Goal: Task Accomplishment & Management: Complete application form

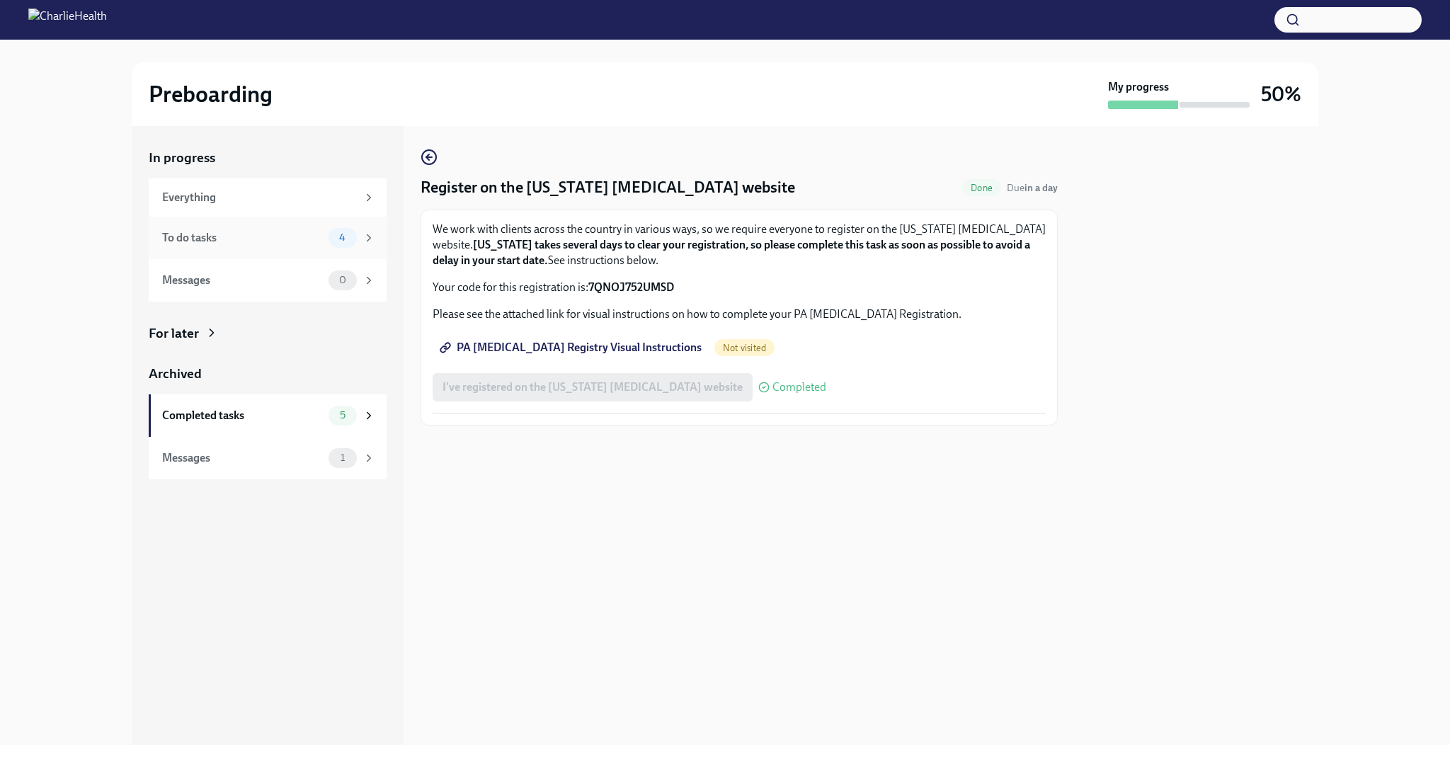
click at [257, 232] on div "To do tasks" at bounding box center [242, 238] width 161 height 16
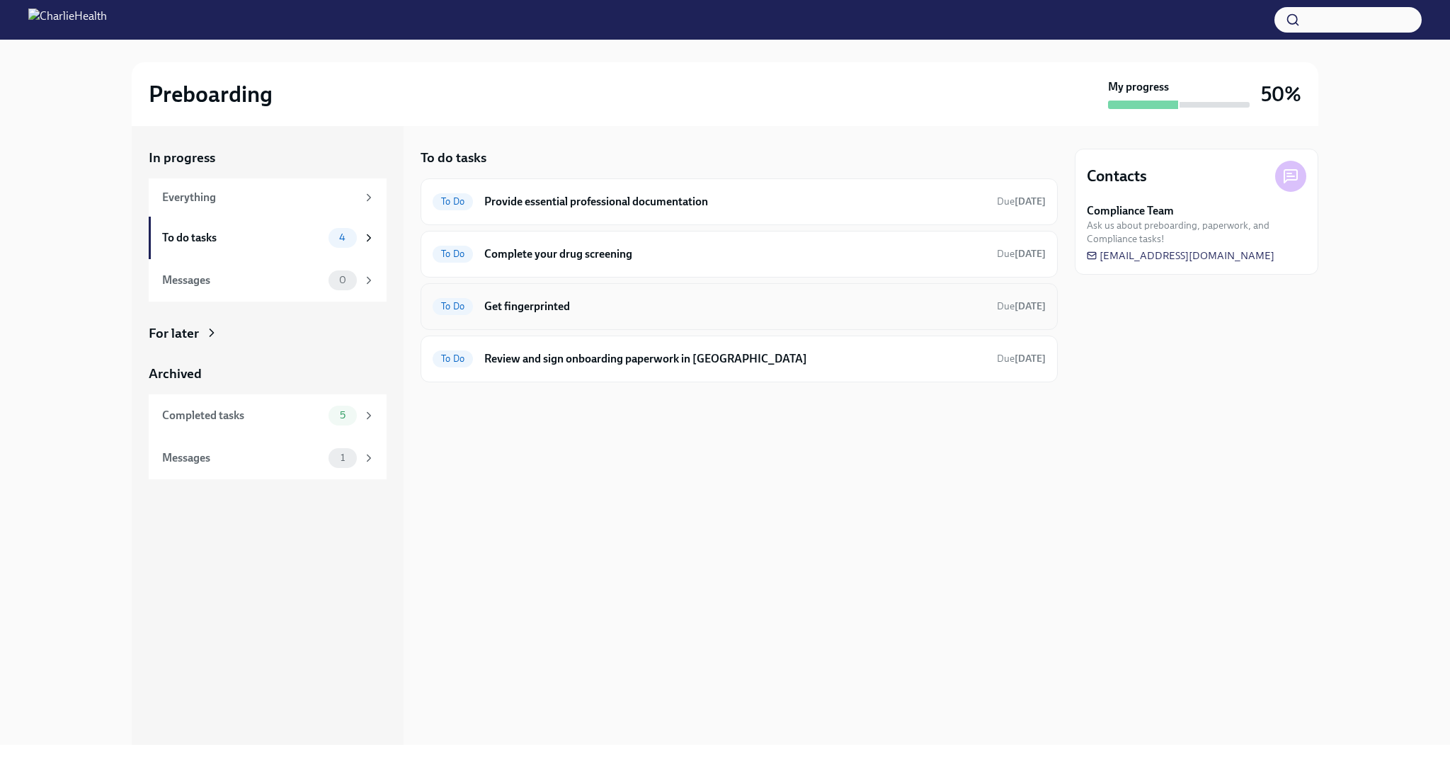
click at [722, 302] on h6 "Get fingerprinted" at bounding box center [734, 307] width 501 height 16
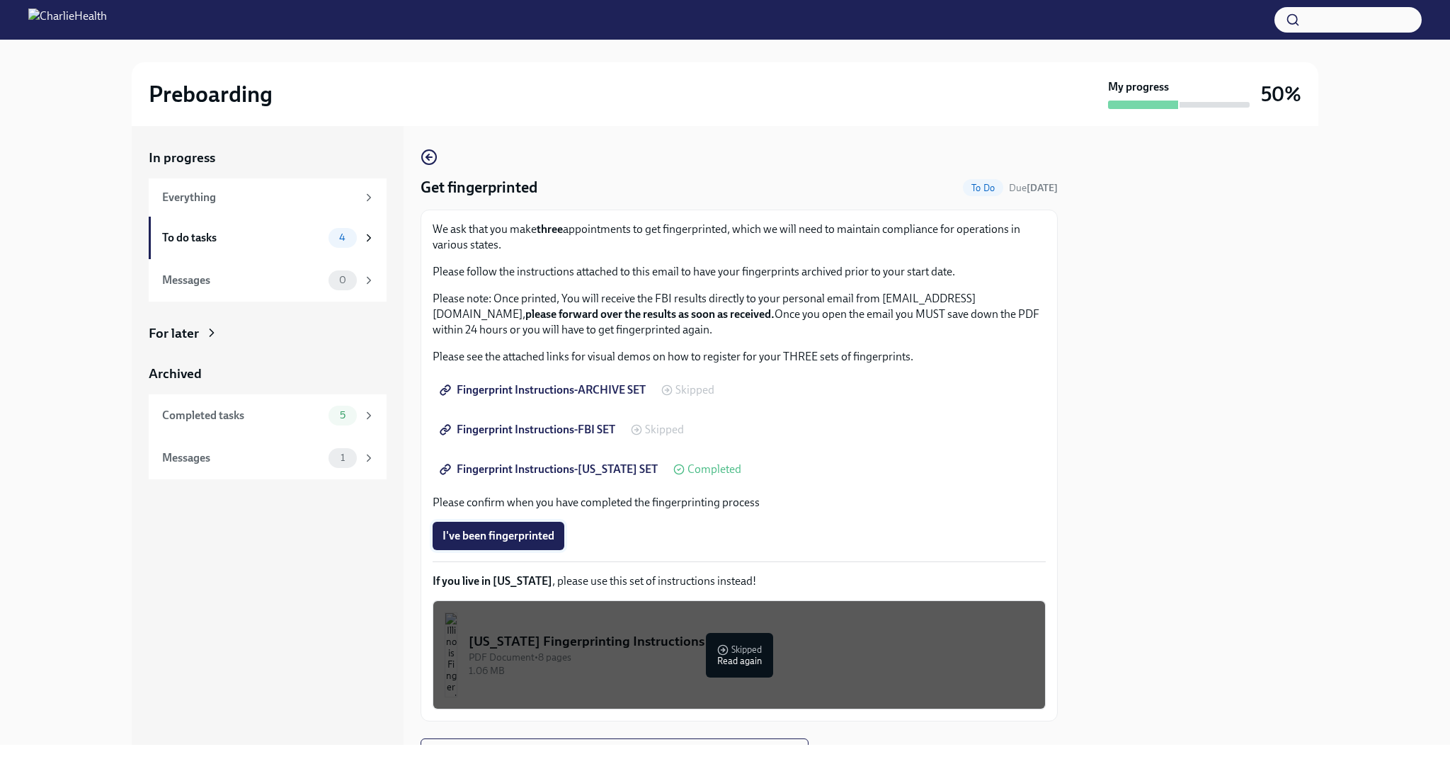
click at [549, 537] on span "I've been fingerprinted" at bounding box center [498, 536] width 112 height 14
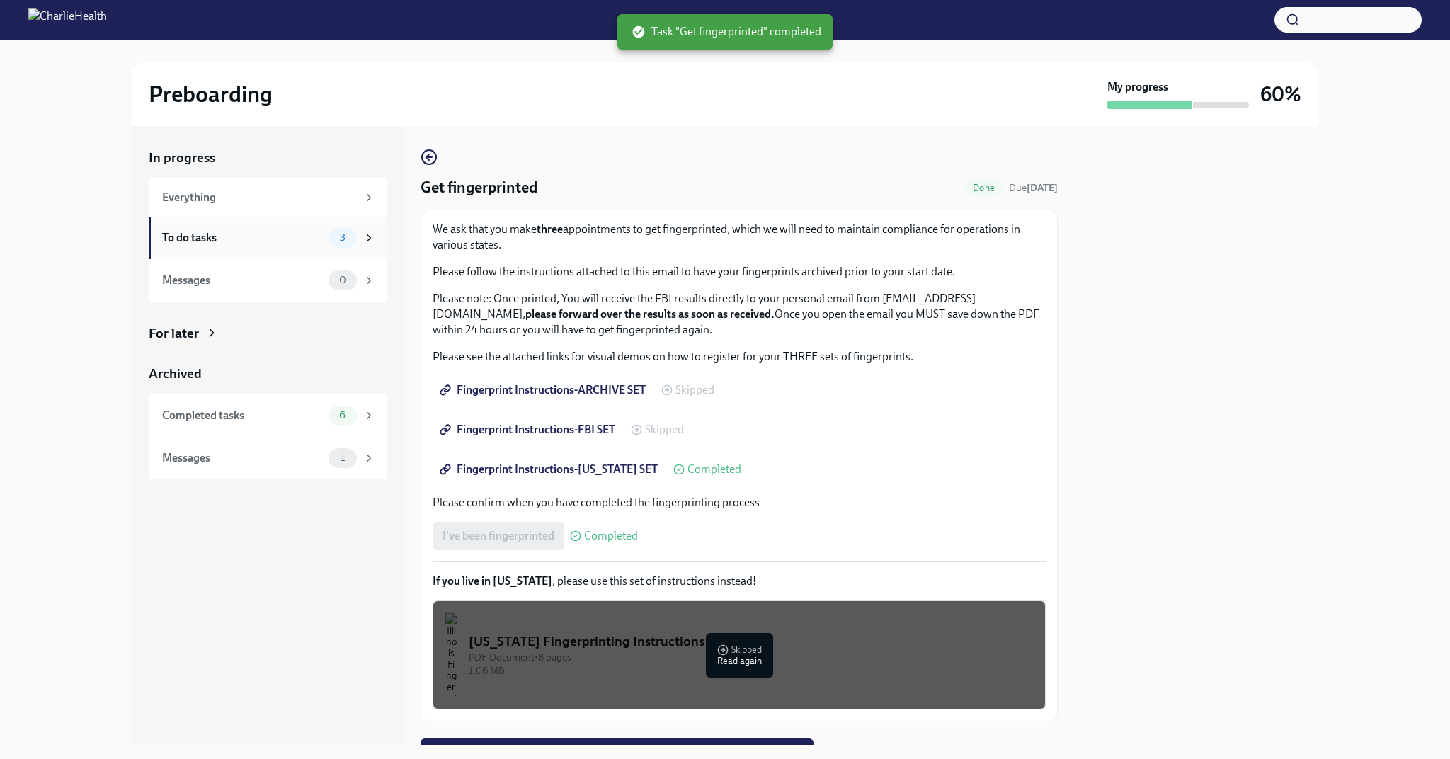
click at [279, 234] on div "To do tasks" at bounding box center [242, 238] width 161 height 16
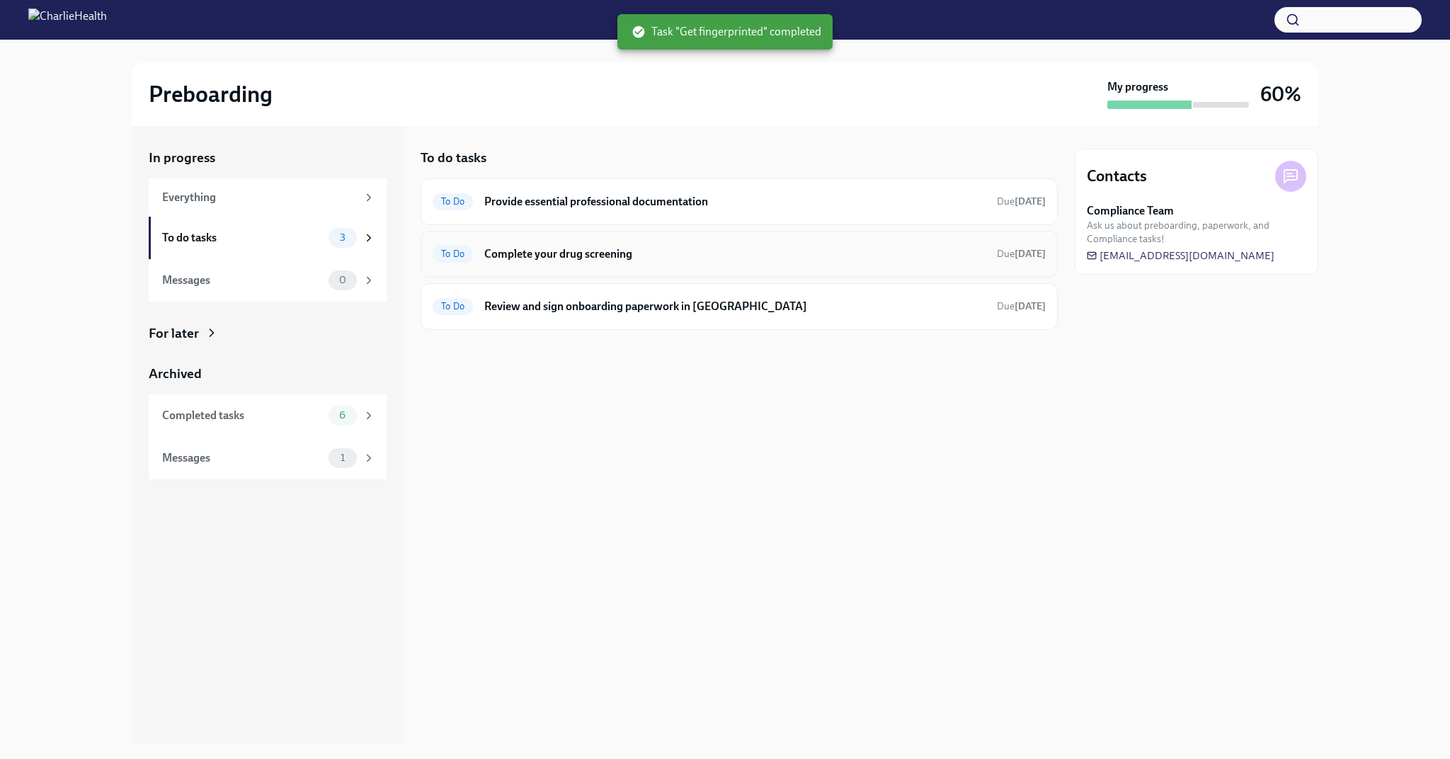
click at [764, 248] on h6 "Complete your drug screening" at bounding box center [734, 254] width 501 height 16
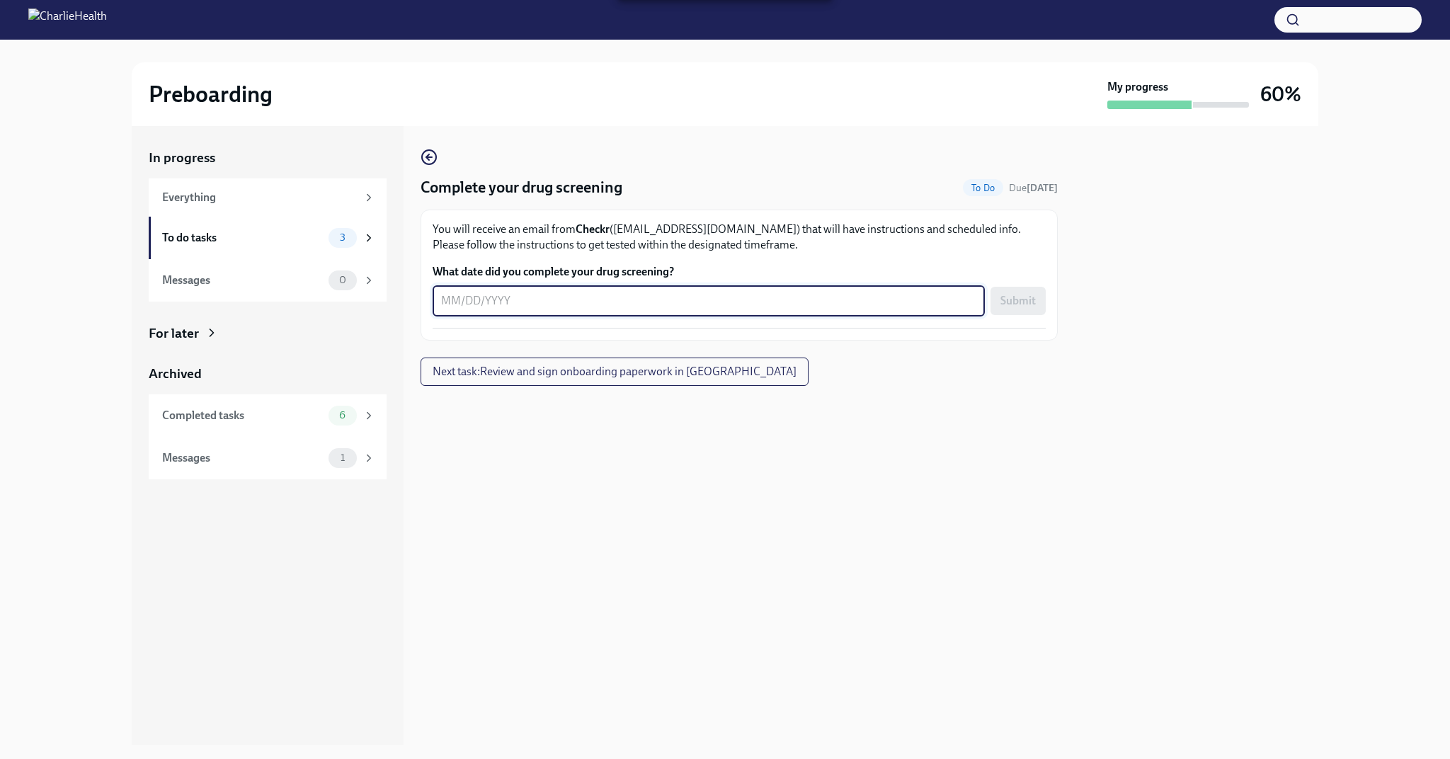
click at [532, 304] on textarea "What date did you complete your drug screening?" at bounding box center [708, 300] width 535 height 17
type textarea "[DATE]"
click at [1040, 305] on button "Submit" at bounding box center [1017, 301] width 55 height 28
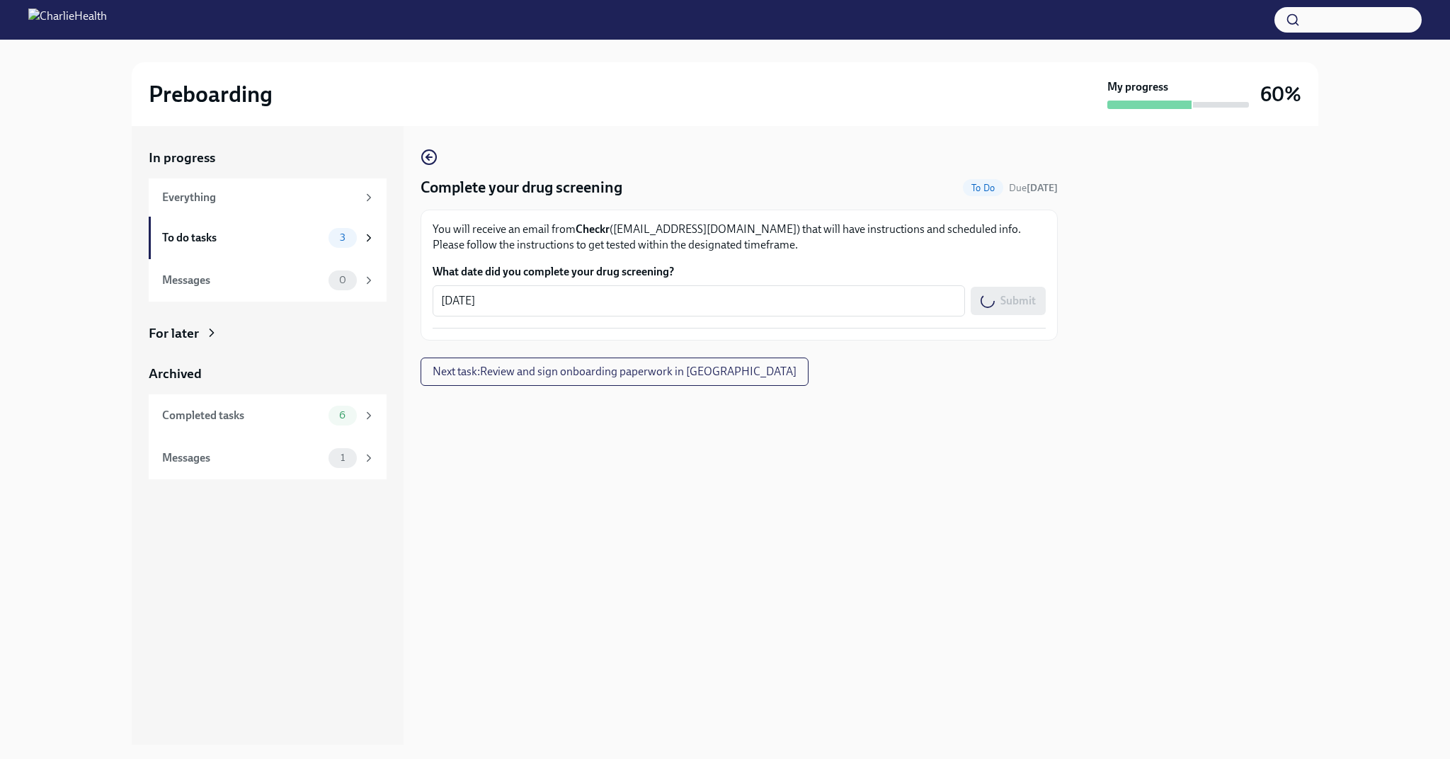
scroll to position [1, 0]
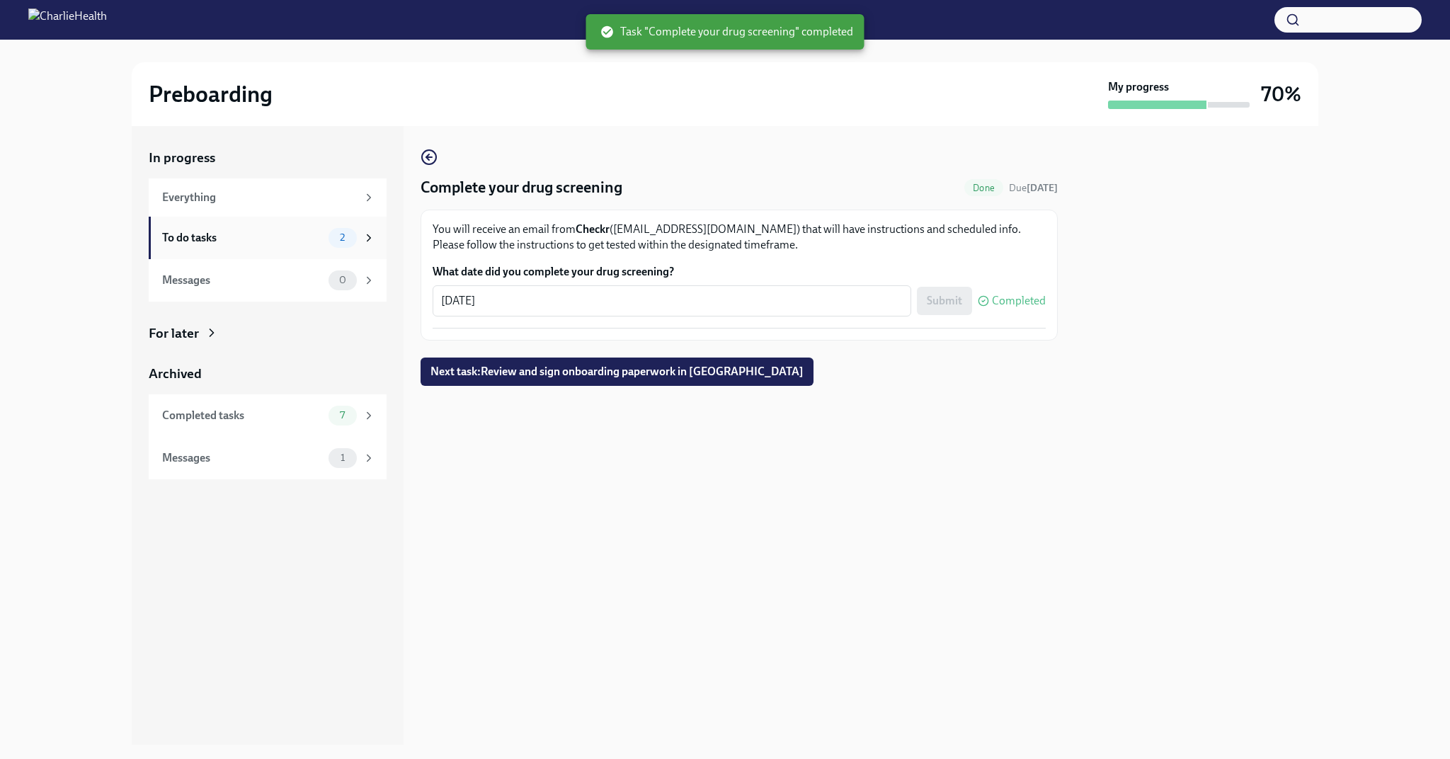
click at [309, 220] on div "To do tasks 2" at bounding box center [268, 238] width 238 height 42
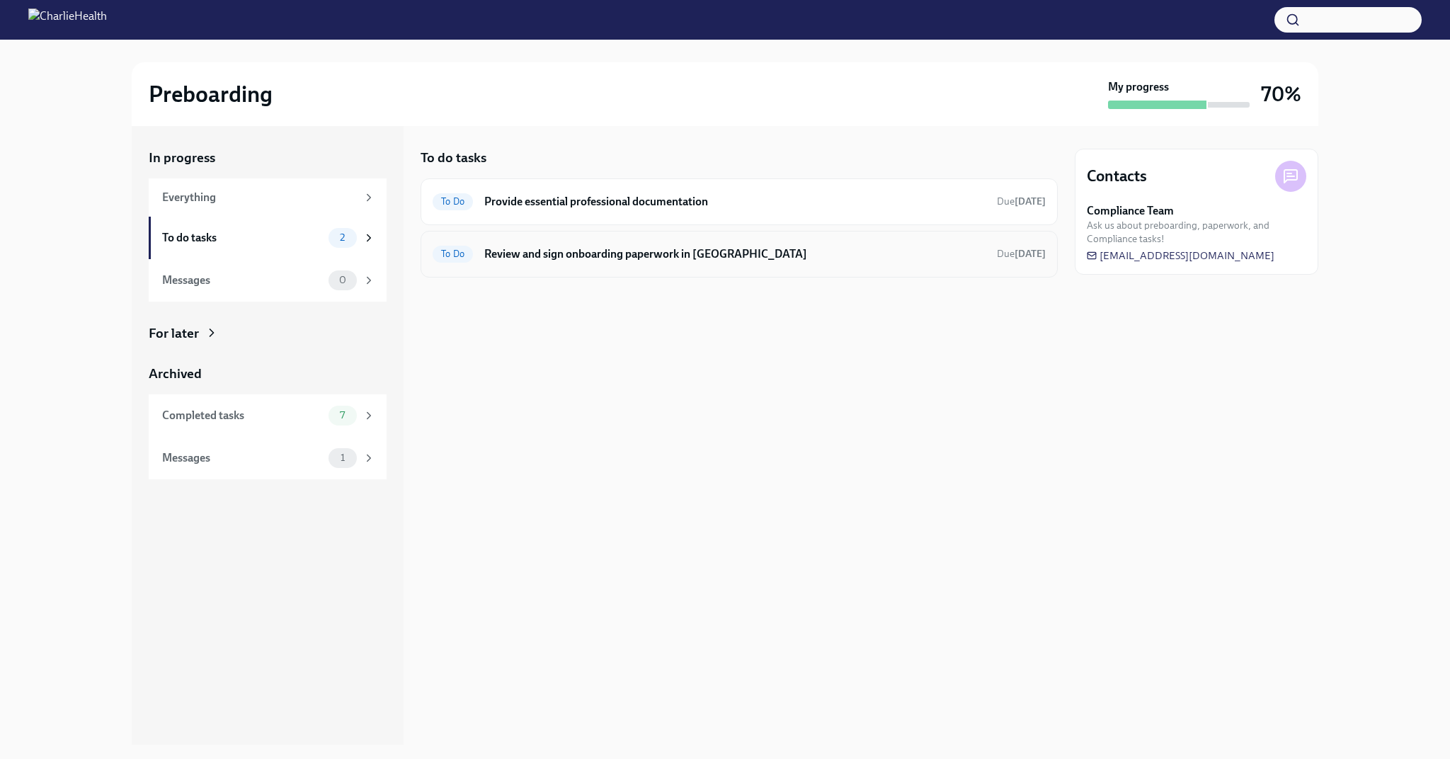
click at [699, 258] on h6 "Review and sign onboarding paperwork in [GEOGRAPHIC_DATA]" at bounding box center [734, 254] width 501 height 16
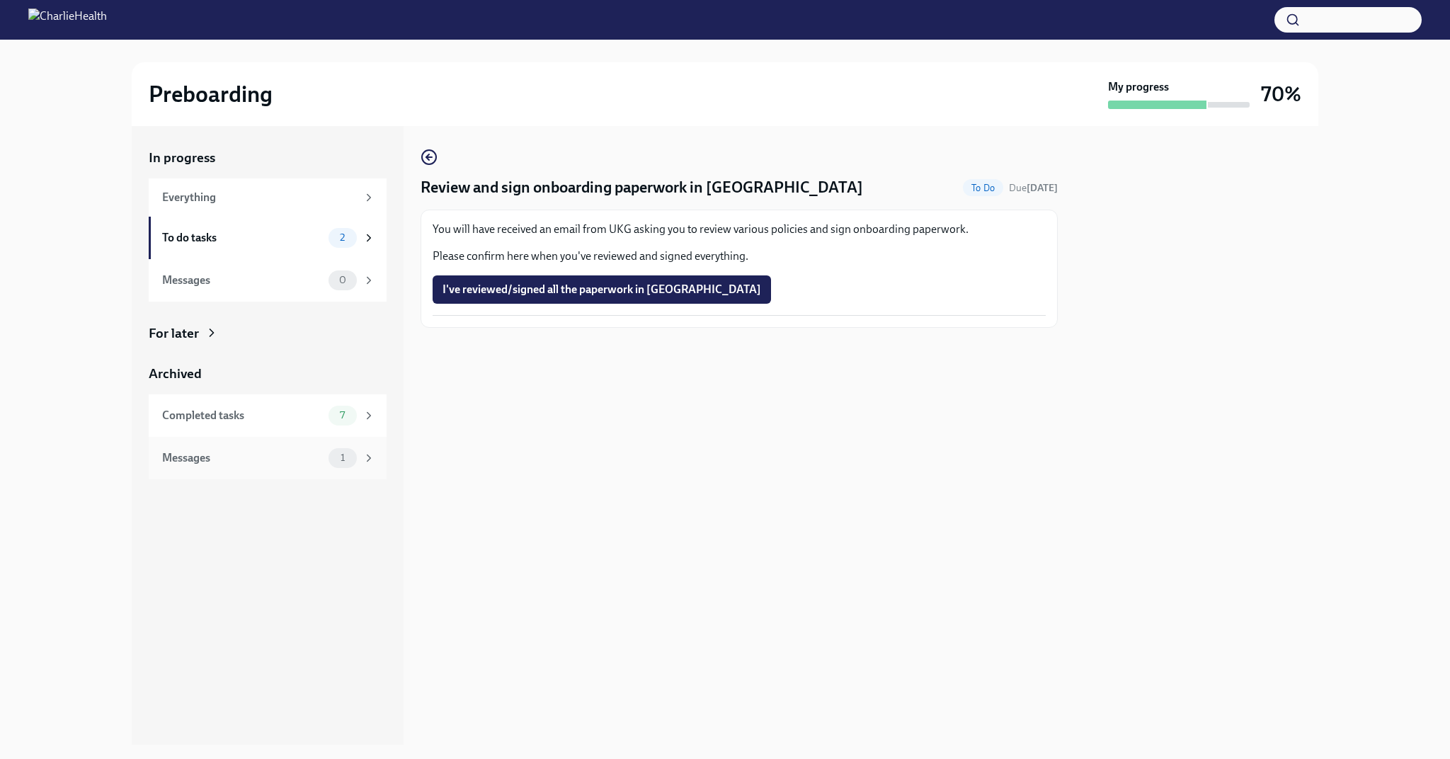
click at [285, 469] on div "Messages 1" at bounding box center [268, 458] width 238 height 42
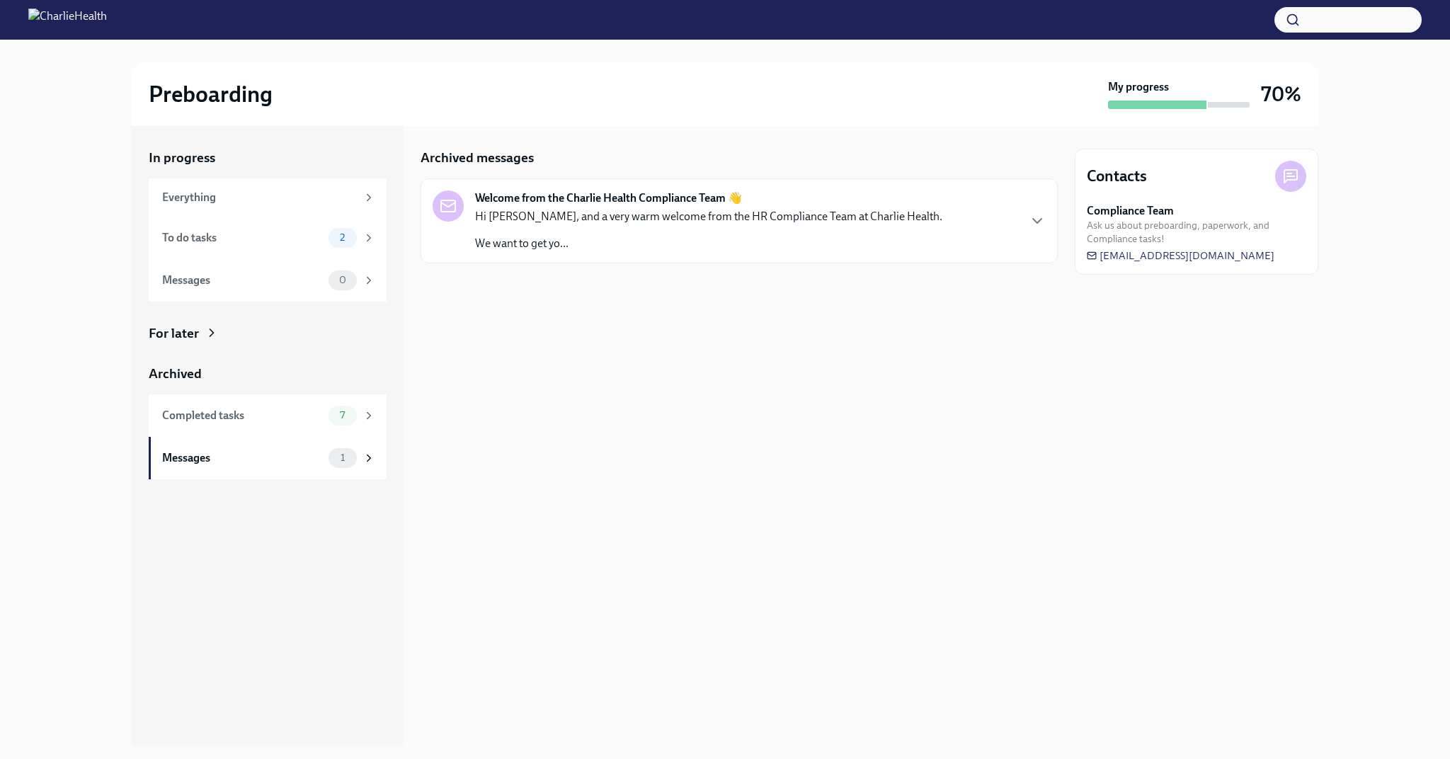
click at [653, 217] on p "Hi [PERSON_NAME], and a very warm welcome from the HR Compliance Team at Charli…" at bounding box center [708, 217] width 467 height 16
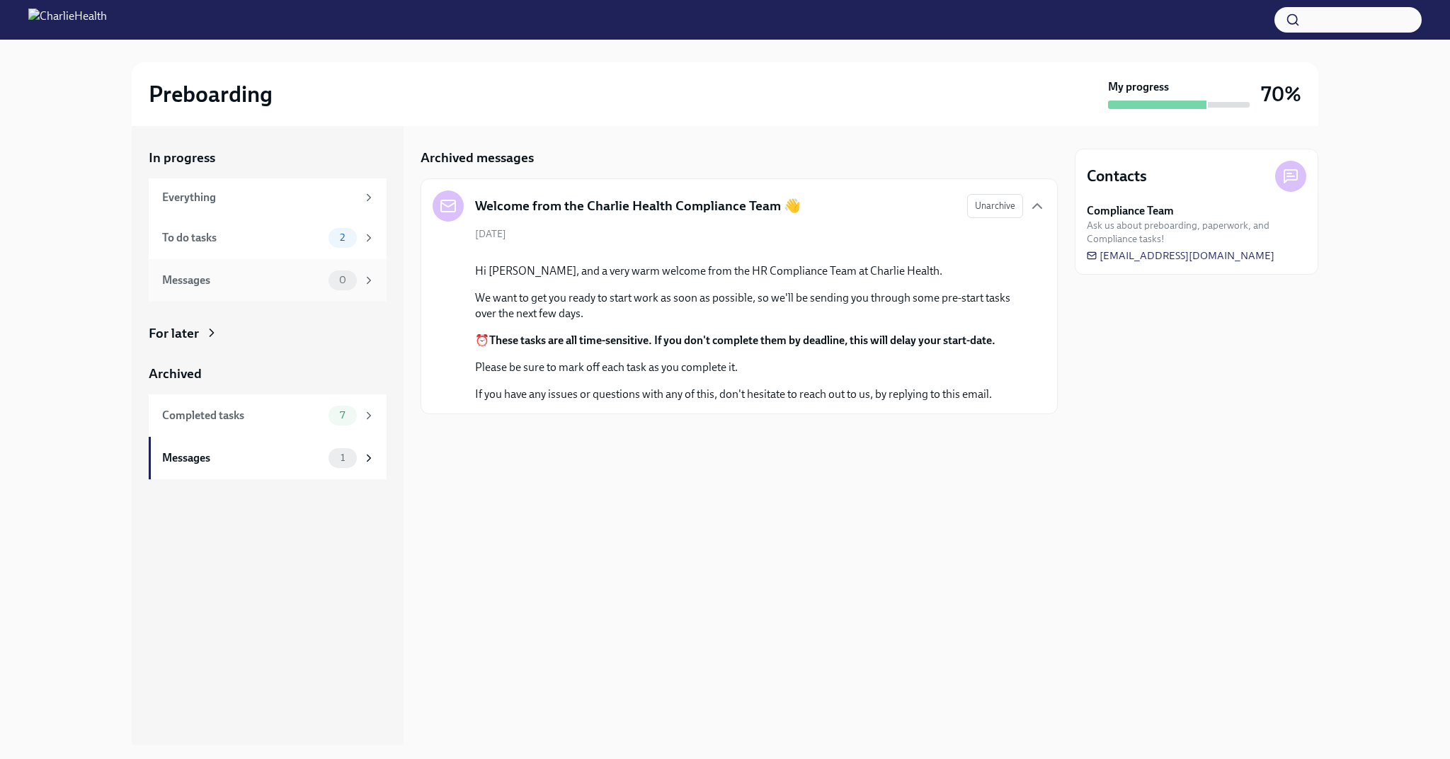
click at [268, 291] on div "Messages 0" at bounding box center [268, 280] width 238 height 42
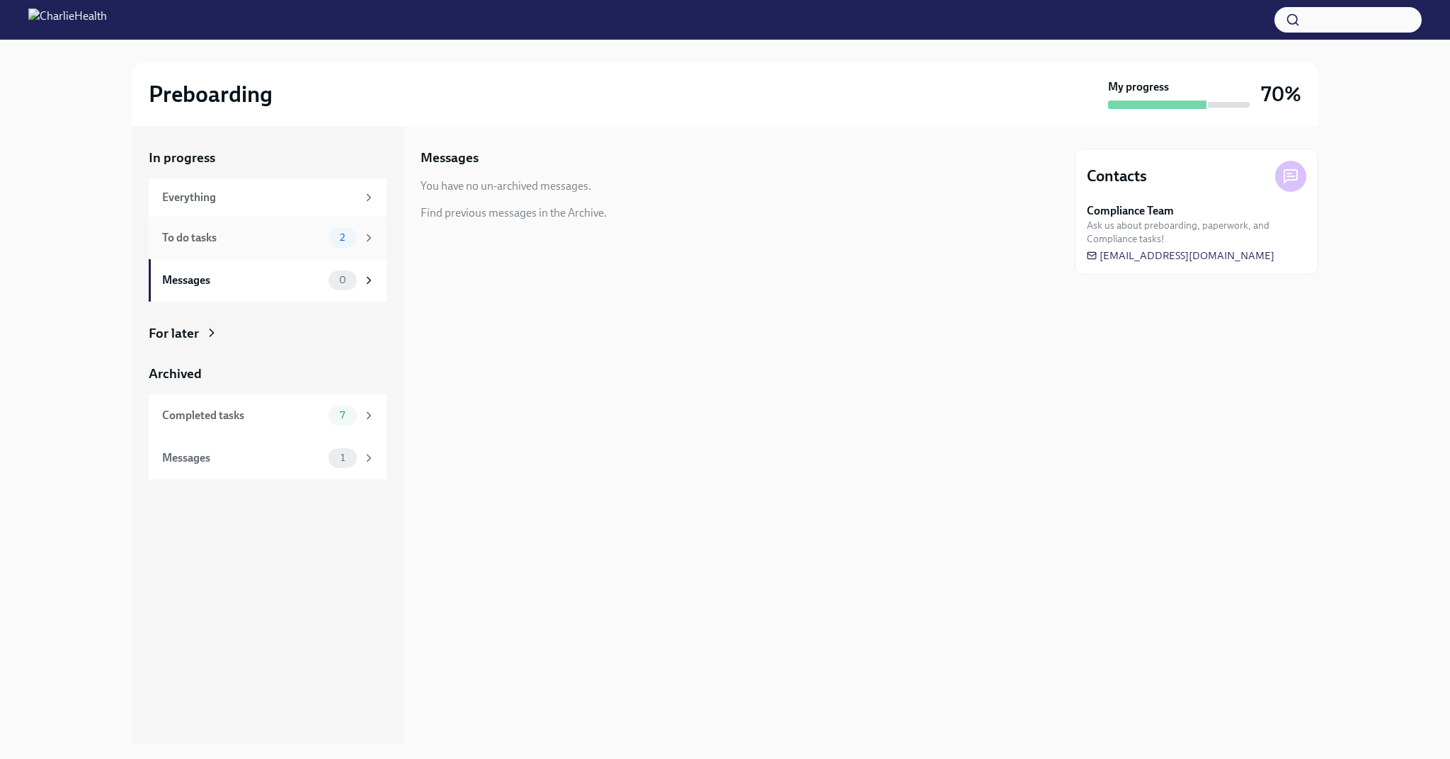
click at [289, 236] on div "To do tasks" at bounding box center [242, 238] width 161 height 16
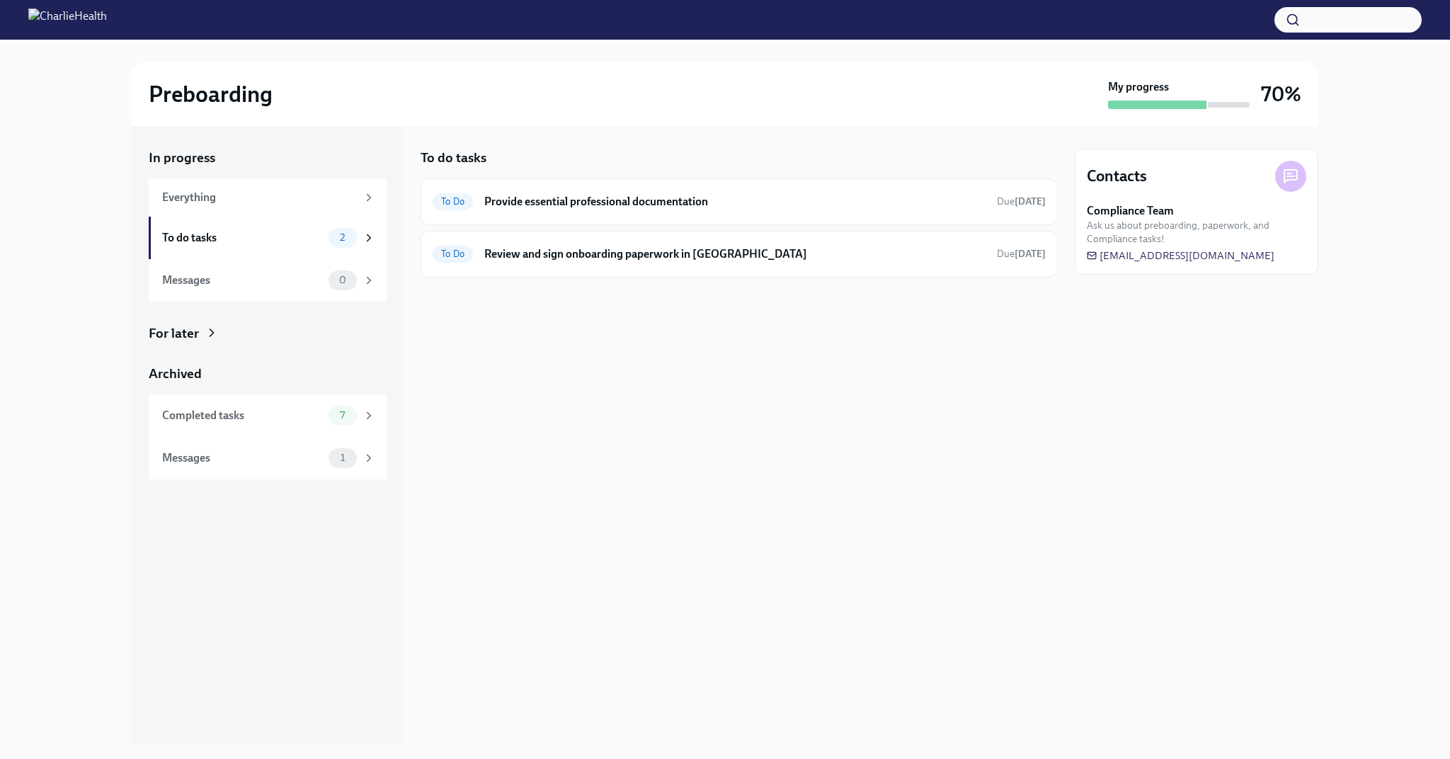
click at [527, 4] on div at bounding box center [725, 20] width 1450 height 40
click at [195, 237] on div "To do tasks" at bounding box center [242, 238] width 161 height 16
